Goal: Information Seeking & Learning: Learn about a topic

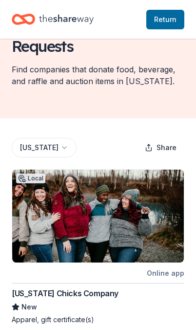
scroll to position [70, 0]
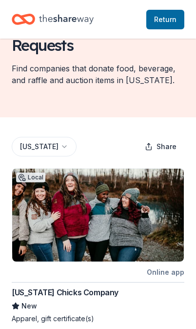
click at [172, 275] on div "Online app" at bounding box center [166, 272] width 38 height 12
click at [171, 274] on div "Online app" at bounding box center [166, 272] width 38 height 12
click at [168, 17] on span "Return to TheShareWay" at bounding box center [165, 20] width 22 height 12
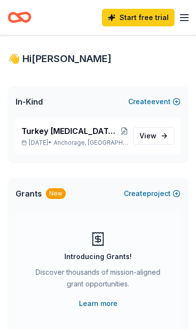
click at [120, 140] on p "Nov 21, 2025 • Anchorage, AK" at bounding box center [75, 143] width 108 height 8
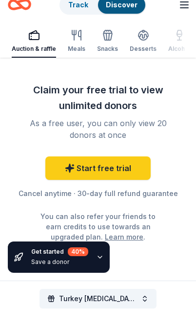
scroll to position [3955, 0]
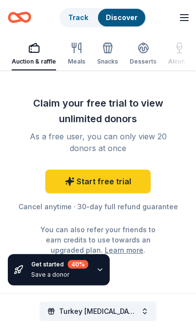
click at [117, 309] on span "Turkey Shootout Tournament Silent Auction" at bounding box center [98, 311] width 78 height 12
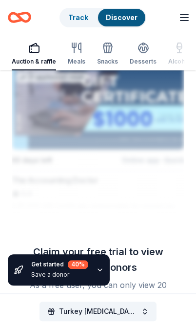
scroll to position [3782, 0]
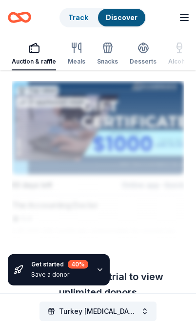
click at [169, 43] on div "button" at bounding box center [180, 48] width 22 height 12
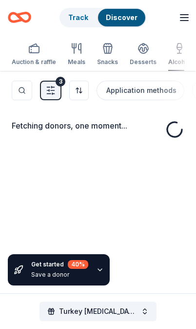
click at [169, 43] on div "button" at bounding box center [180, 49] width 22 height 12
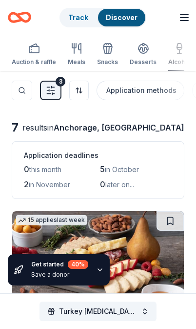
click at [38, 55] on div "Auction & raffle" at bounding box center [34, 54] width 44 height 23
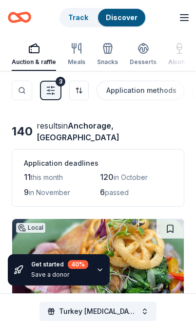
click at [21, 95] on button "Search" at bounding box center [22, 91] width 21 height 20
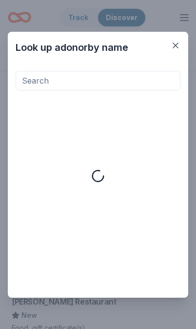
scroll to position [42, 0]
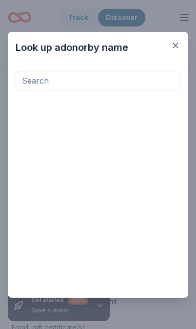
click at [36, 85] on input at bounding box center [98, 81] width 165 height 20
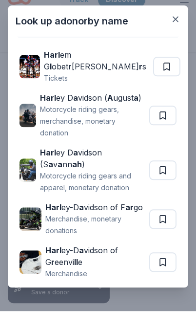
scroll to position [0, 0]
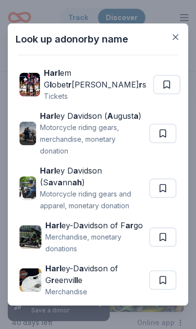
type input "Harl"
click at [182, 37] on button "button" at bounding box center [176, 37] width 18 height 18
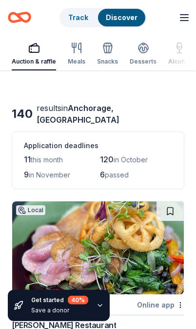
scroll to position [18, 0]
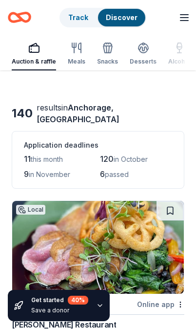
click at [55, 155] on span "this month" at bounding box center [47, 159] width 32 height 8
click at [72, 139] on div "Application deadlines" at bounding box center [98, 145] width 149 height 12
click at [113, 109] on span "Anchorage, [GEOGRAPHIC_DATA]" at bounding box center [78, 113] width 83 height 21
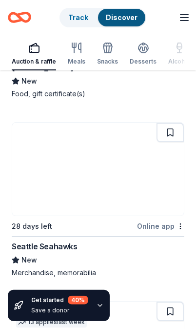
scroll to position [276, 0]
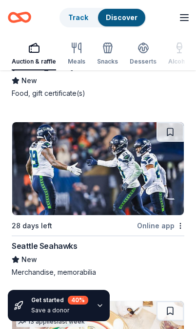
click at [162, 219] on div "Online app" at bounding box center [160, 225] width 47 height 12
click at [163, 219] on div "Online app" at bounding box center [160, 225] width 47 height 12
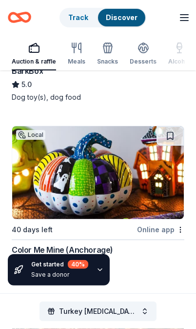
scroll to position [1159, 0]
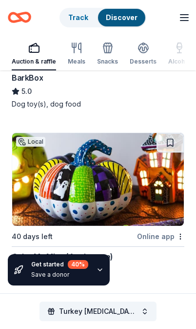
click at [81, 17] on link "Track" at bounding box center [78, 17] width 20 height 8
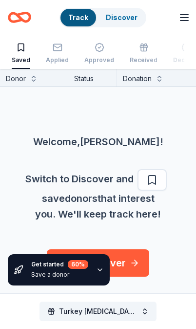
click at [189, 21] on line "button" at bounding box center [185, 21] width 8 height 0
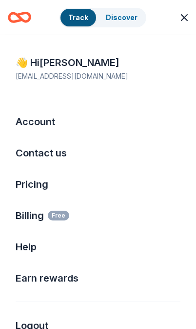
click at [113, 25] on html "Turkey Shootout Tournament Silent Auction Track Discover Start free trial Earn …" at bounding box center [98, 164] width 196 height 329
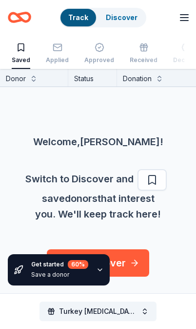
click at [119, 21] on link "Discover" at bounding box center [122, 17] width 32 height 8
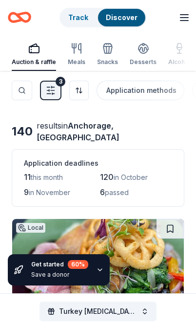
click at [122, 133] on div "results in Anchorage, AK" at bounding box center [111, 131] width 148 height 23
click at [33, 130] on div "140" at bounding box center [22, 132] width 21 height 16
click at [55, 97] on button "Filter 3" at bounding box center [50, 91] width 21 height 20
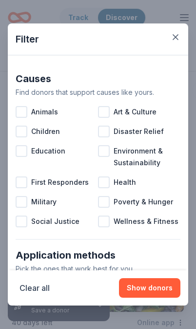
click at [40, 158] on div "Education" at bounding box center [57, 156] width 83 height 31
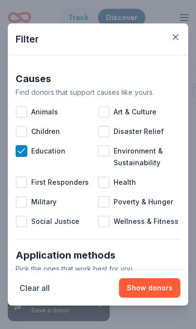
click at [30, 131] on div "Children" at bounding box center [57, 132] width 83 height 20
click at [35, 149] on span "Education" at bounding box center [48, 151] width 34 height 12
click at [107, 184] on div at bounding box center [104, 182] width 12 height 12
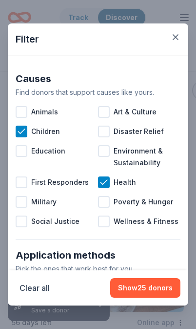
click at [116, 227] on span "Wellness & Fitness" at bounding box center [146, 221] width 65 height 12
click at [107, 182] on icon at bounding box center [104, 182] width 10 height 10
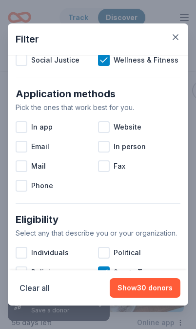
scroll to position [162, 0]
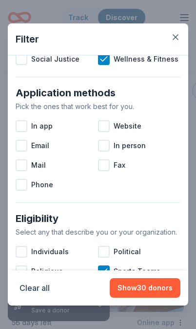
click at [27, 151] on div at bounding box center [22, 146] width 12 height 12
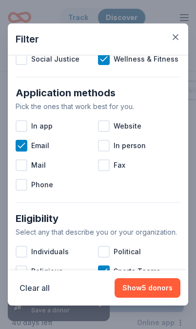
click at [108, 148] on div at bounding box center [104, 146] width 12 height 12
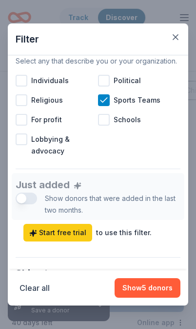
scroll to position [334, 0]
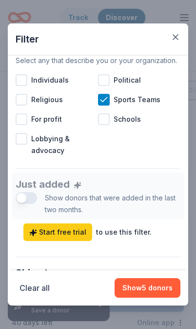
click at [28, 196] on div "Just added Show donors that were added in the last two months. Start free trial…" at bounding box center [98, 206] width 165 height 68
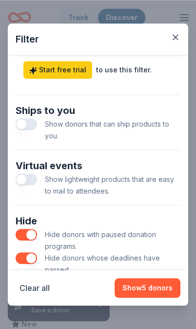
scroll to position [494, 0]
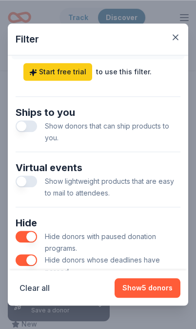
click at [151, 298] on button "Show 5 donors" at bounding box center [148, 288] width 66 height 20
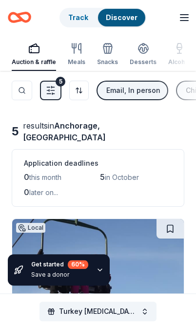
scroll to position [0, 0]
click at [135, 232] on img at bounding box center [98, 265] width 172 height 93
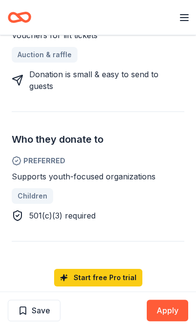
scroll to position [350, 0]
click at [97, 269] on link "Start free Pro trial" at bounding box center [98, 278] width 88 height 18
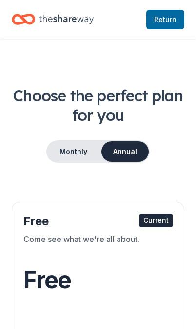
click at [160, 221] on div "Current" at bounding box center [156, 220] width 33 height 14
click at [161, 221] on div "Current" at bounding box center [156, 220] width 33 height 14
click at [163, 221] on div "Current" at bounding box center [156, 220] width 33 height 14
click at [164, 221] on div "Current" at bounding box center [156, 220] width 33 height 14
click at [77, 153] on button "Monthly" at bounding box center [73, 151] width 52 height 21
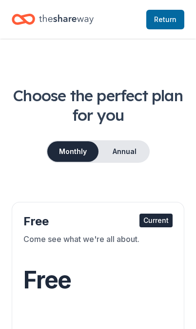
click at [160, 228] on div "Free Current" at bounding box center [97, 221] width 149 height 16
click at [157, 250] on div "Come see what we're all about." at bounding box center [97, 246] width 149 height 27
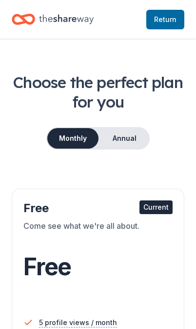
scroll to position [15, 0]
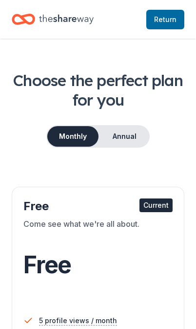
click at [137, 137] on button "Annual" at bounding box center [125, 136] width 48 height 21
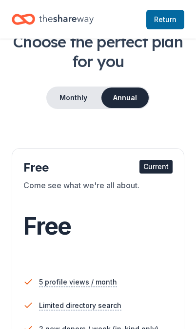
scroll to position [54, 0]
click at [75, 283] on span "5 profile views / month" at bounding box center [78, 282] width 78 height 12
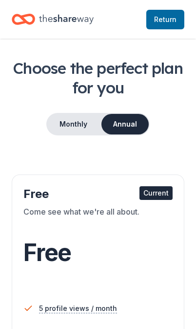
scroll to position [0, 0]
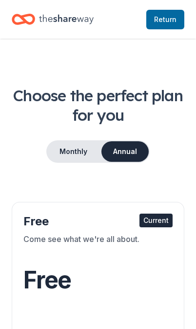
click at [165, 28] on link "Return to TheShareWay" at bounding box center [166, 20] width 38 height 20
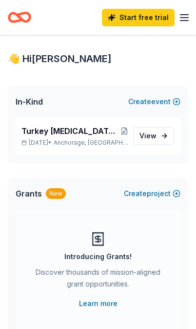
click at [164, 133] on link "View event" at bounding box center [154, 136] width 42 height 18
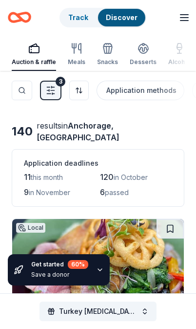
click at [54, 91] on icon "button" at bounding box center [51, 90] width 10 height 10
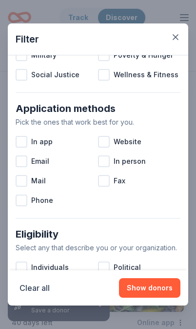
click at [43, 293] on button "Clear all" at bounding box center [35, 288] width 30 height 12
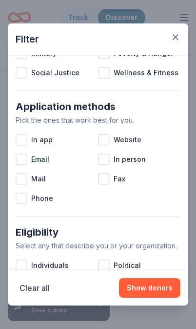
scroll to position [149, 0]
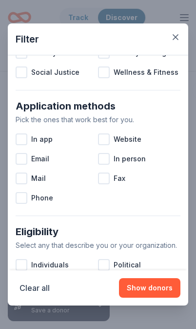
click at [49, 292] on button "Clear all" at bounding box center [35, 288] width 30 height 12
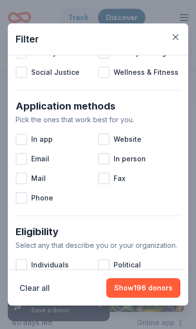
click at [159, 291] on button "Show 196 donors" at bounding box center [143, 288] width 74 height 20
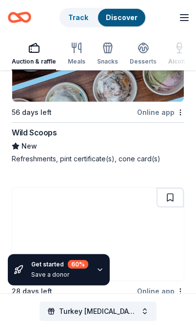
scroll to position [0, 0]
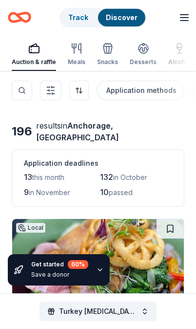
click at [119, 131] on span "Anchorage, [GEOGRAPHIC_DATA]" at bounding box center [77, 131] width 83 height 21
click at [42, 173] on span "this month" at bounding box center [48, 177] width 32 height 8
click at [53, 96] on button "Filter" at bounding box center [50, 91] width 21 height 20
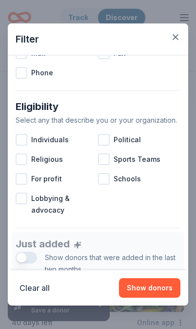
scroll to position [275, 0]
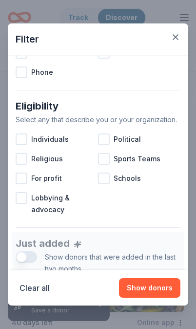
click at [108, 159] on div at bounding box center [104, 159] width 12 height 12
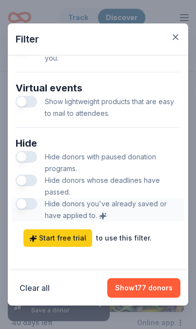
scroll to position [572, 0]
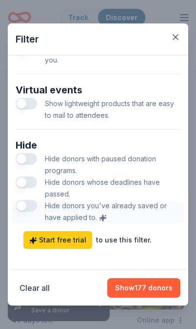
click at [24, 160] on button "button" at bounding box center [26, 159] width 21 height 12
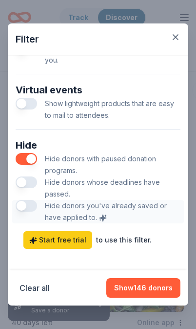
scroll to position [570, 0]
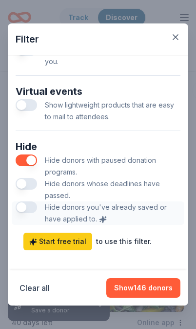
click at [29, 185] on button "button" at bounding box center [26, 184] width 21 height 12
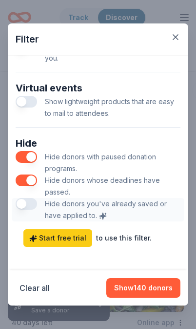
scroll to position [574, 0]
click at [143, 292] on button "Show 140 donors" at bounding box center [143, 288] width 74 height 20
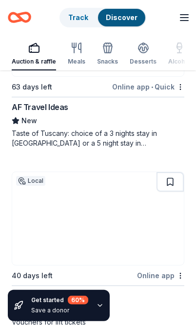
scroll to position [2768, 0]
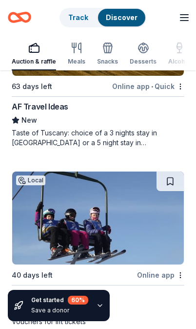
click at [163, 269] on div "Online app" at bounding box center [160, 275] width 47 height 12
click at [159, 269] on div "Online app" at bounding box center [160, 275] width 47 height 12
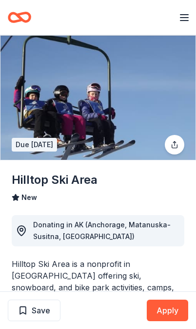
click at [175, 274] on div "Hilltop Ski Area is a nonprofit in Anchorage offering ski, snowboard, and bike …" at bounding box center [98, 287] width 173 height 59
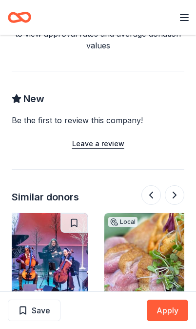
scroll to position [624, 0]
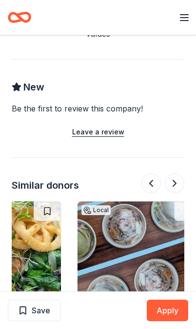
click at [182, 173] on button at bounding box center [175, 183] width 20 height 20
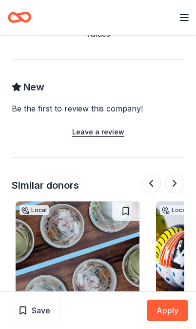
scroll to position [0, 844]
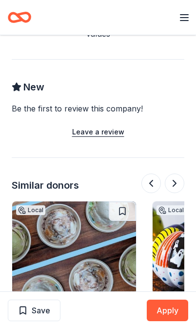
click at [179, 175] on button at bounding box center [175, 183] width 20 height 20
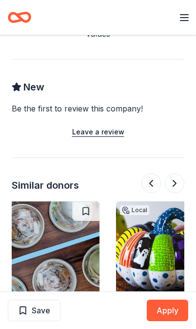
scroll to position [0, 985]
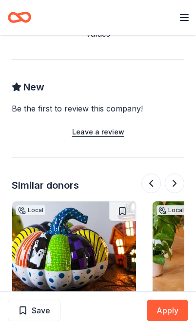
click at [182, 173] on button at bounding box center [175, 183] width 20 height 20
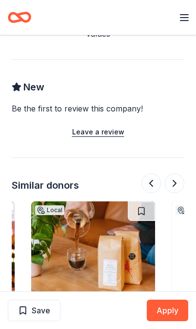
scroll to position [0, 1126]
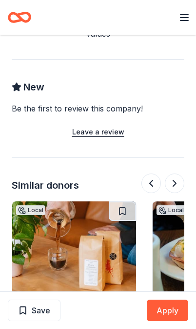
click at [181, 173] on button at bounding box center [175, 183] width 20 height 20
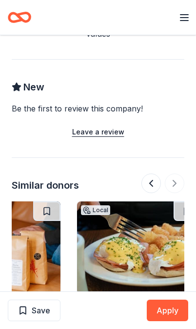
scroll to position [0, 1218]
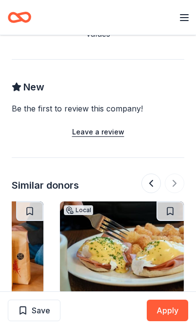
click at [178, 175] on div at bounding box center [163, 183] width 43 height 20
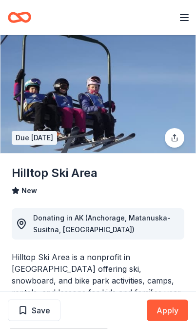
scroll to position [0, 0]
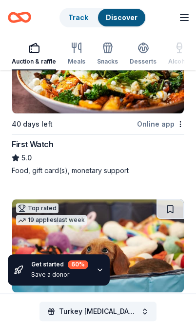
scroll to position [907, 0]
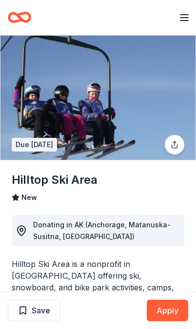
click at [20, 21] on icon "Home" at bounding box center [15, 17] width 13 height 8
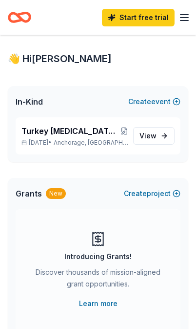
click at [156, 141] on span "View event" at bounding box center [148, 136] width 17 height 12
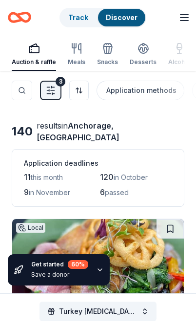
click at [147, 90] on div "Application methods" at bounding box center [141, 91] width 70 height 12
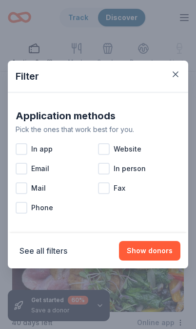
click at [148, 251] on button "Show donors" at bounding box center [150, 251] width 62 height 20
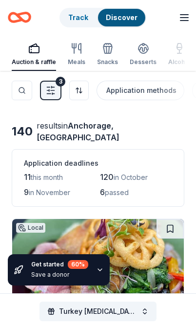
click at [78, 55] on div "Meals" at bounding box center [77, 54] width 18 height 23
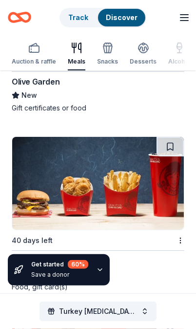
scroll to position [2615, 0]
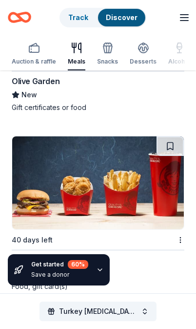
click at [157, 193] on img at bounding box center [98, 182] width 172 height 93
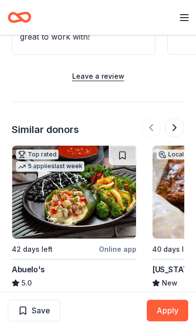
scroll to position [962, 0]
click at [178, 128] on button at bounding box center [175, 128] width 20 height 20
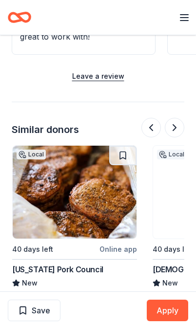
scroll to position [0, 141]
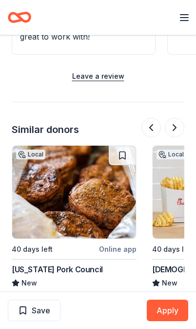
click at [179, 130] on button at bounding box center [175, 128] width 20 height 20
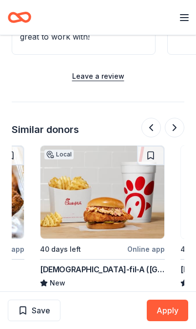
scroll to position [0, 281]
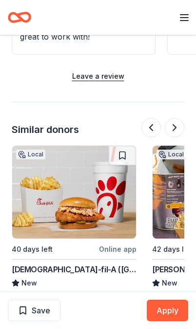
click at [179, 130] on button at bounding box center [175, 128] width 20 height 20
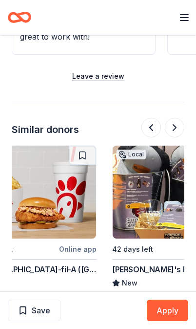
scroll to position [0, 422]
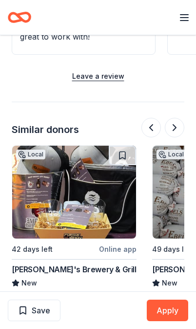
click at [177, 132] on button at bounding box center [175, 128] width 20 height 20
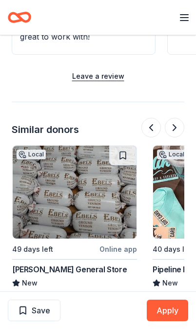
scroll to position [0, 563]
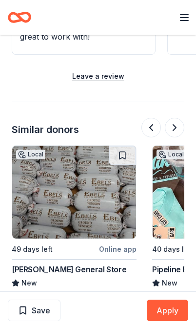
click at [177, 134] on button at bounding box center [175, 128] width 20 height 20
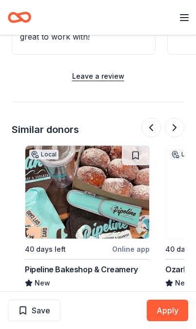
scroll to position [0, 703]
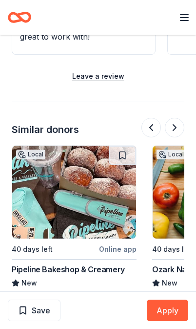
click at [176, 134] on button at bounding box center [175, 128] width 20 height 20
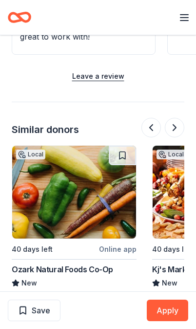
click at [178, 128] on button at bounding box center [175, 128] width 20 height 20
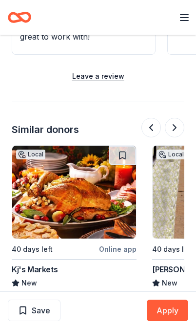
click at [178, 131] on button at bounding box center [175, 128] width 20 height 20
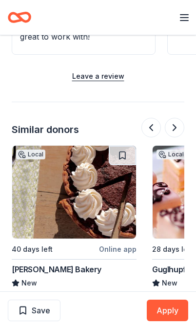
click at [183, 122] on button at bounding box center [175, 128] width 20 height 20
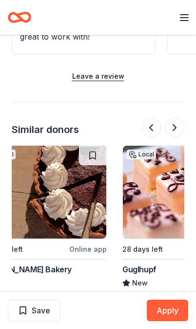
scroll to position [0, 1218]
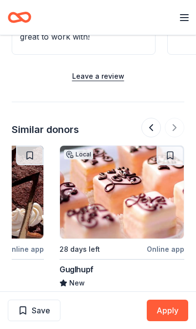
click at [183, 124] on div at bounding box center [163, 128] width 43 height 20
click at [176, 134] on div at bounding box center [163, 128] width 43 height 20
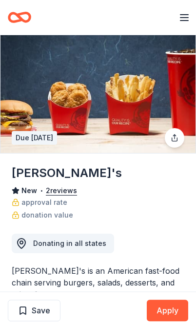
scroll to position [0, 0]
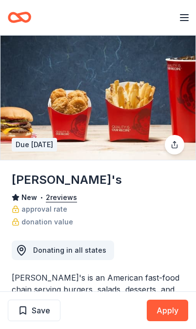
click at [16, 24] on icon "Home" at bounding box center [19, 17] width 23 height 23
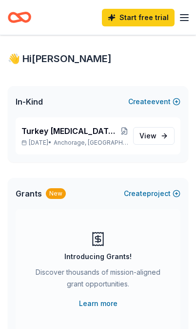
click at [166, 139] on link "View event" at bounding box center [154, 136] width 42 height 18
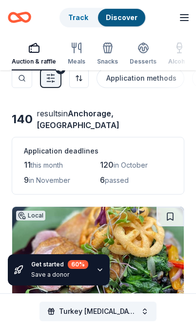
click at [32, 60] on div "Auction & raffle" at bounding box center [34, 62] width 44 height 8
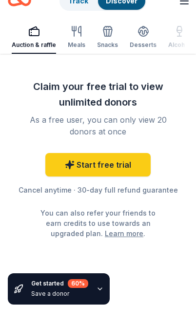
scroll to position [3955, 0]
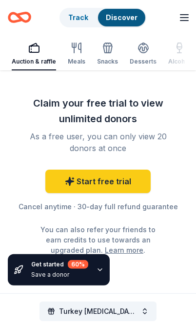
click at [98, 272] on icon "button" at bounding box center [100, 270] width 8 height 8
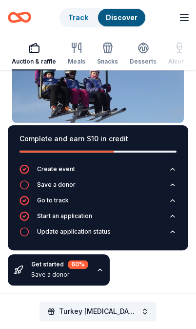
scroll to position [2895, 0]
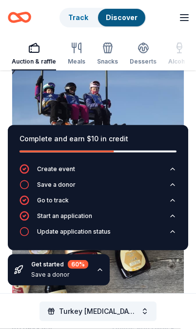
click at [43, 53] on div "button" at bounding box center [34, 48] width 44 height 12
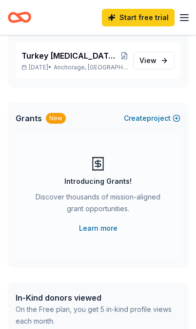
scroll to position [76, 0]
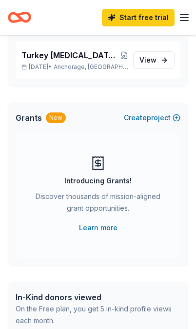
click at [188, 226] on div "Grants New Create new project Introducing Grants! Discover thousands of mission…" at bounding box center [98, 184] width 181 height 164
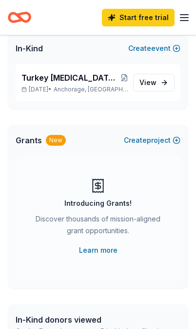
scroll to position [54, 0]
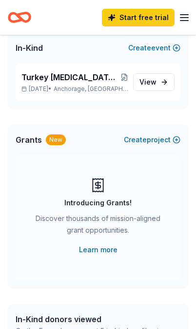
click at [112, 244] on link "Learn more" at bounding box center [98, 250] width 39 height 12
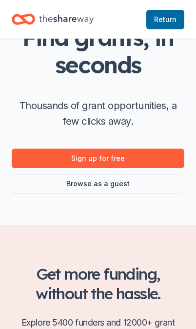
scroll to position [46, 0]
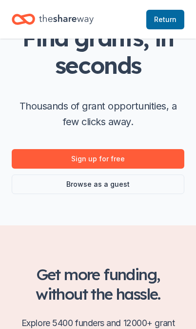
click at [107, 185] on link "Browse as a guest" at bounding box center [98, 184] width 173 height 20
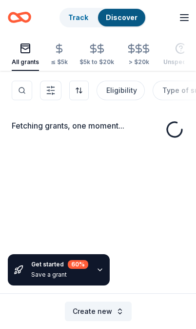
click at [113, 190] on div "Fetching grants, one moment..." at bounding box center [98, 235] width 196 height 329
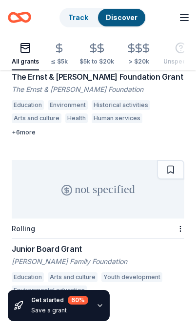
scroll to position [1953, 0]
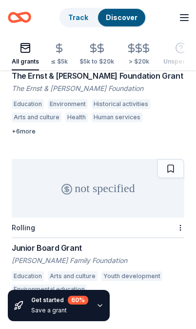
click at [131, 271] on div "Youth development" at bounding box center [132, 276] width 61 height 10
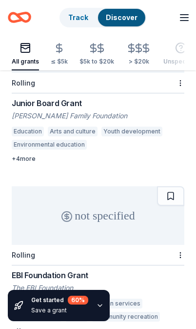
scroll to position [2101, 0]
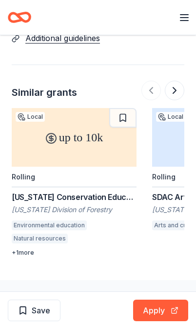
click at [150, 81] on div at bounding box center [163, 91] width 43 height 20
click at [151, 81] on div at bounding box center [163, 91] width 43 height 20
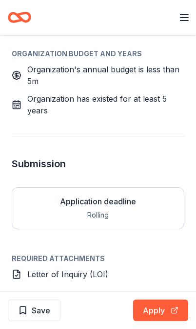
scroll to position [817, 0]
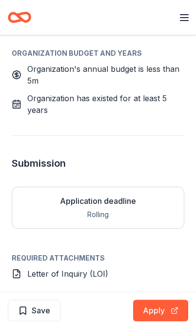
click at [56, 269] on span "Letter of Inquiry (LOI)" at bounding box center [67, 274] width 81 height 10
click at [71, 269] on span "Letter of Inquiry (LOI)" at bounding box center [67, 274] width 81 height 10
click at [68, 269] on span "Letter of Inquiry (LOI)" at bounding box center [67, 274] width 81 height 10
click at [43, 268] on div "Application deadline Rolling Required Attachments Letter of Inquiry (LOI) Learn…" at bounding box center [98, 261] width 173 height 164
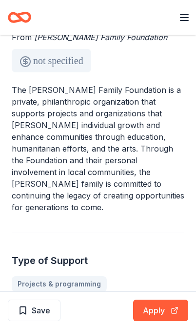
scroll to position [0, 0]
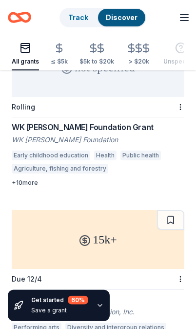
scroll to position [109, 0]
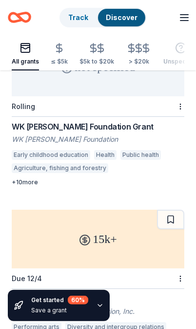
click at [30, 178] on div "+ 10 more" at bounding box center [98, 182] width 173 height 8
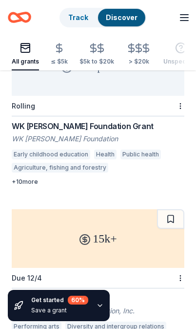
click at [81, 131] on div "WK Kellogg Foundation Grant" at bounding box center [98, 126] width 173 height 12
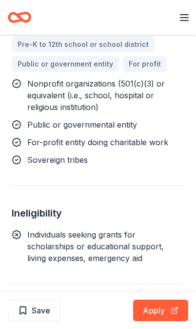
scroll to position [1499, 0]
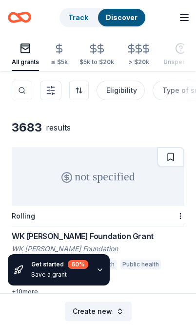
click at [127, 96] on button "Eligibility" at bounding box center [121, 91] width 48 height 20
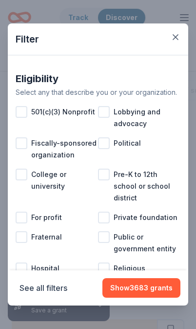
click at [24, 113] on div at bounding box center [22, 112] width 12 height 12
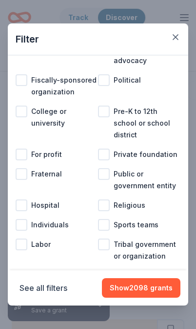
scroll to position [63, 0]
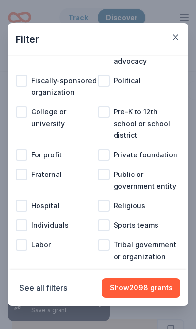
click at [178, 33] on icon "button" at bounding box center [176, 37] width 10 height 10
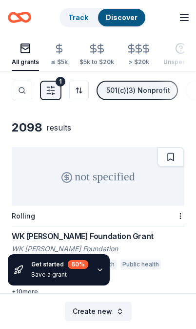
click at [55, 97] on button "Filter 1" at bounding box center [50, 91] width 21 height 20
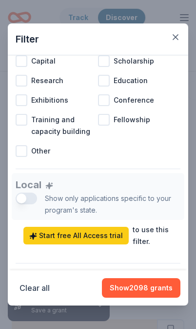
scroll to position [587, 0]
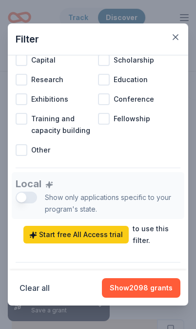
click at [110, 194] on div "Local Show only applications specific to your program's state. Start free All A…" at bounding box center [98, 209] width 165 height 74
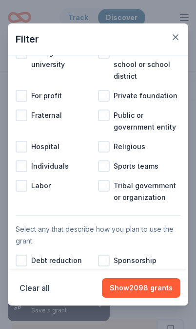
scroll to position [235, 0]
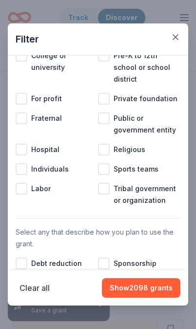
click at [108, 163] on div at bounding box center [104, 169] width 12 height 12
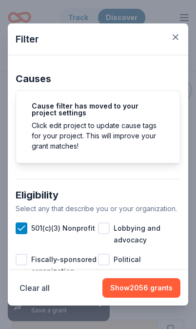
click at [181, 34] on button "button" at bounding box center [176, 37] width 18 height 18
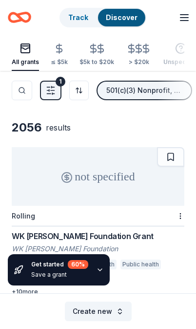
click at [59, 98] on button "Filter 1" at bounding box center [50, 91] width 21 height 20
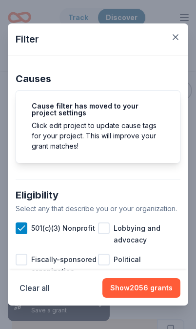
click at [177, 40] on icon "button" at bounding box center [176, 37] width 10 height 10
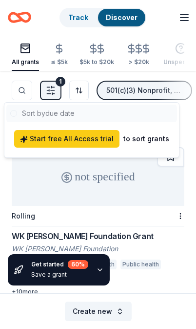
click at [85, 96] on html "Create new Track Discover Start free trial Earn Rewards All grants ≤ $5k $5k to…" at bounding box center [98, 164] width 196 height 329
click at [85, 91] on html "Create new Track Discover Start free trial Earn Rewards All grants ≤ $5k $5k to…" at bounding box center [98, 164] width 196 height 329
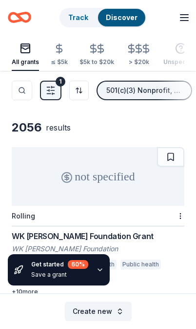
click at [22, 94] on button "Search" at bounding box center [22, 91] width 21 height 20
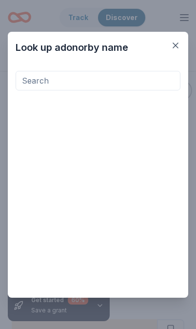
click at [179, 43] on icon "button" at bounding box center [176, 46] width 10 height 10
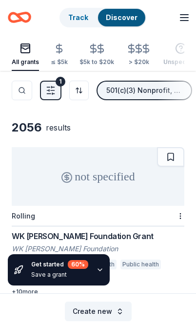
click at [57, 93] on button "Filter 1" at bounding box center [50, 91] width 21 height 20
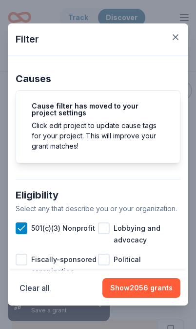
click at [184, 30] on div "Filter" at bounding box center [98, 39] width 181 height 32
click at [170, 36] on button "button" at bounding box center [176, 37] width 18 height 18
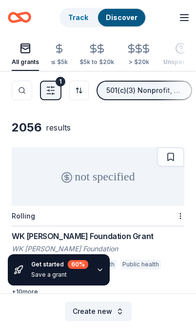
click at [176, 93] on div "501(c)(3) Nonprofit, Sports teams" at bounding box center [145, 91] width 78 height 12
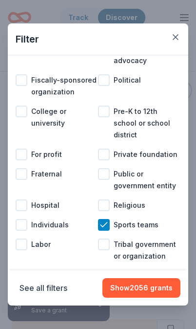
scroll to position [63, 0]
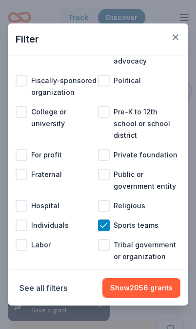
click at [150, 288] on button "Show 2056 grants" at bounding box center [142, 288] width 78 height 20
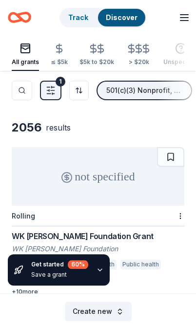
scroll to position [0, 0]
click at [81, 14] on link "Track" at bounding box center [78, 17] width 20 height 8
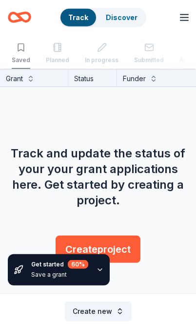
scroll to position [1, 0]
click at [128, 16] on link "Discover" at bounding box center [122, 17] width 32 height 8
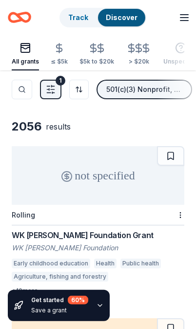
click at [182, 21] on line "button" at bounding box center [185, 21] width 8 height 0
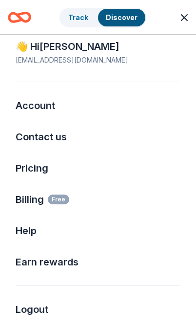
scroll to position [16, 0]
click at [45, 203] on span "Billing Free" at bounding box center [43, 200] width 54 height 16
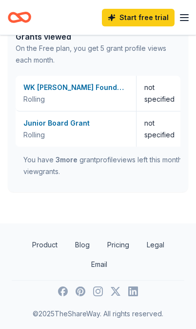
scroll to position [558, 0]
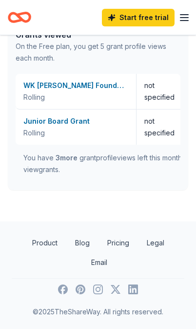
click at [159, 222] on footer "Product Blog Pricing Legal Email © 2025 TheShareWay. All rights reserved." at bounding box center [98, 275] width 196 height 108
click at [117, 242] on link "Pricing" at bounding box center [119, 243] width 38 height 20
click at [121, 247] on link "Pricing" at bounding box center [119, 243] width 38 height 20
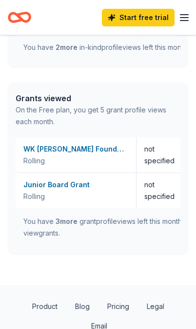
scroll to position [482, 0]
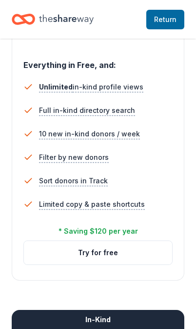
scroll to position [634, 0]
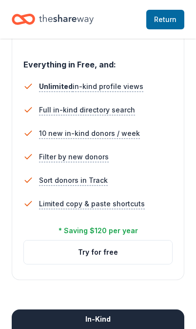
click at [101, 113] on span "Full in-kind directory search" at bounding box center [87, 110] width 96 height 12
click at [99, 114] on span "Full in-kind directory search" at bounding box center [87, 110] width 96 height 12
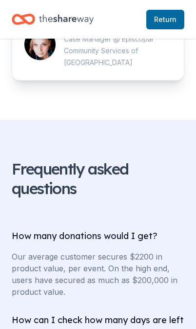
scroll to position [3320, 0]
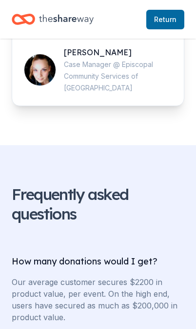
click at [167, 17] on span "Return to TheShareWay" at bounding box center [165, 20] width 22 height 12
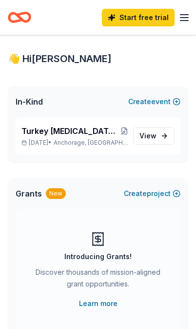
click at [189, 15] on icon "button" at bounding box center [185, 18] width 12 height 12
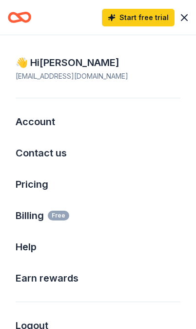
click at [43, 221] on span "Billing Free" at bounding box center [43, 216] width 54 height 16
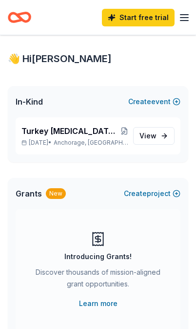
click at [184, 21] on line "button" at bounding box center [185, 21] width 8 height 0
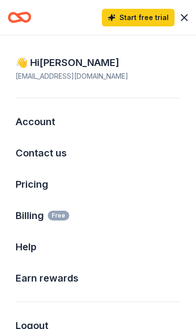
click at [45, 222] on span "Billing Free" at bounding box center [43, 216] width 54 height 16
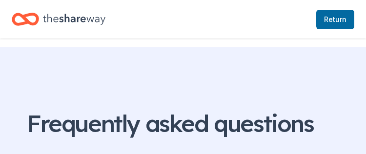
scroll to position [3123, 0]
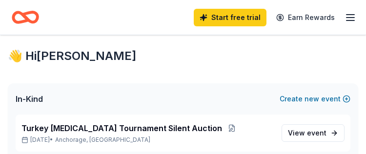
scroll to position [34, 0]
